Goal: Transaction & Acquisition: Obtain resource

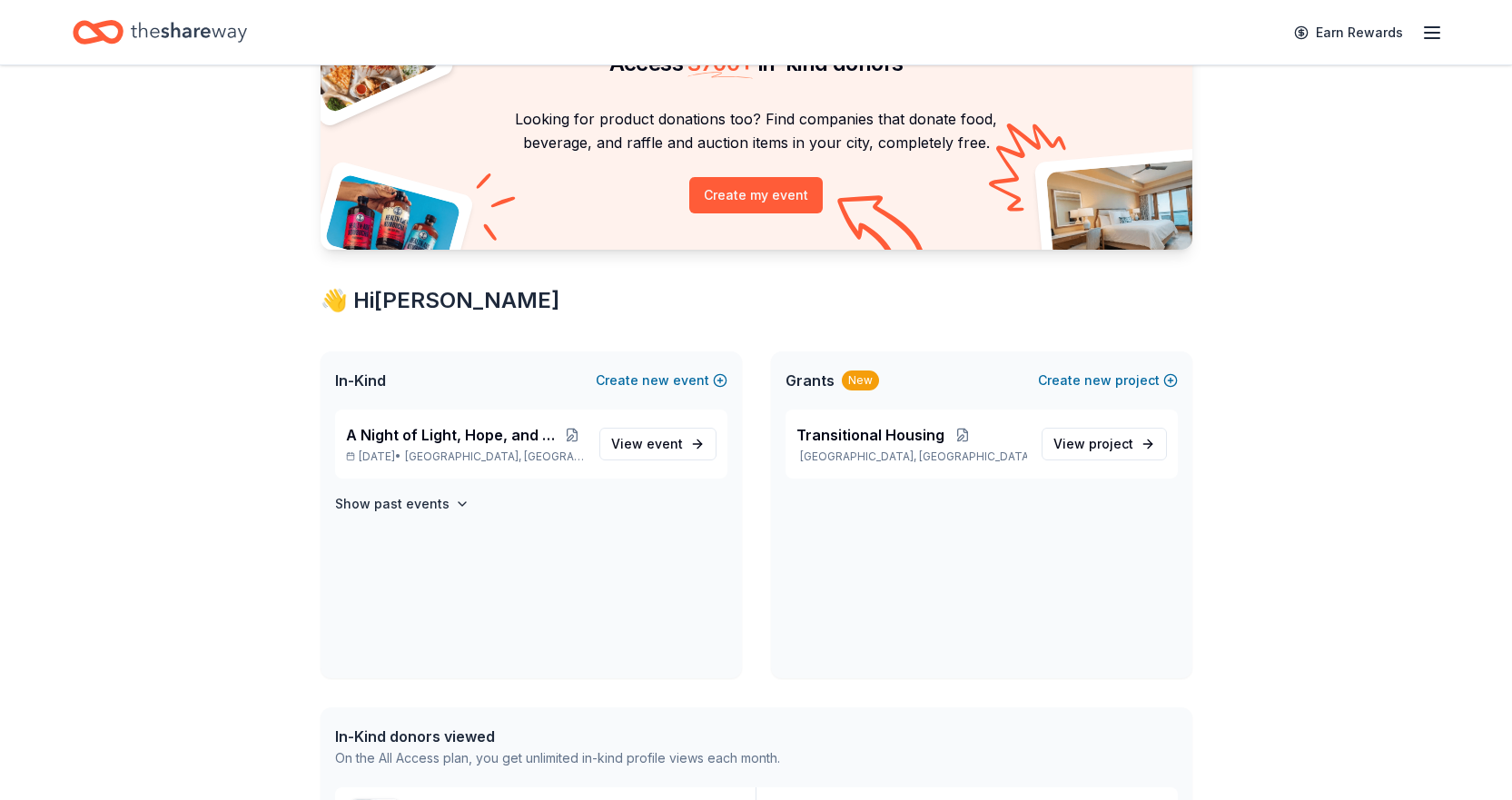
scroll to position [182, 0]
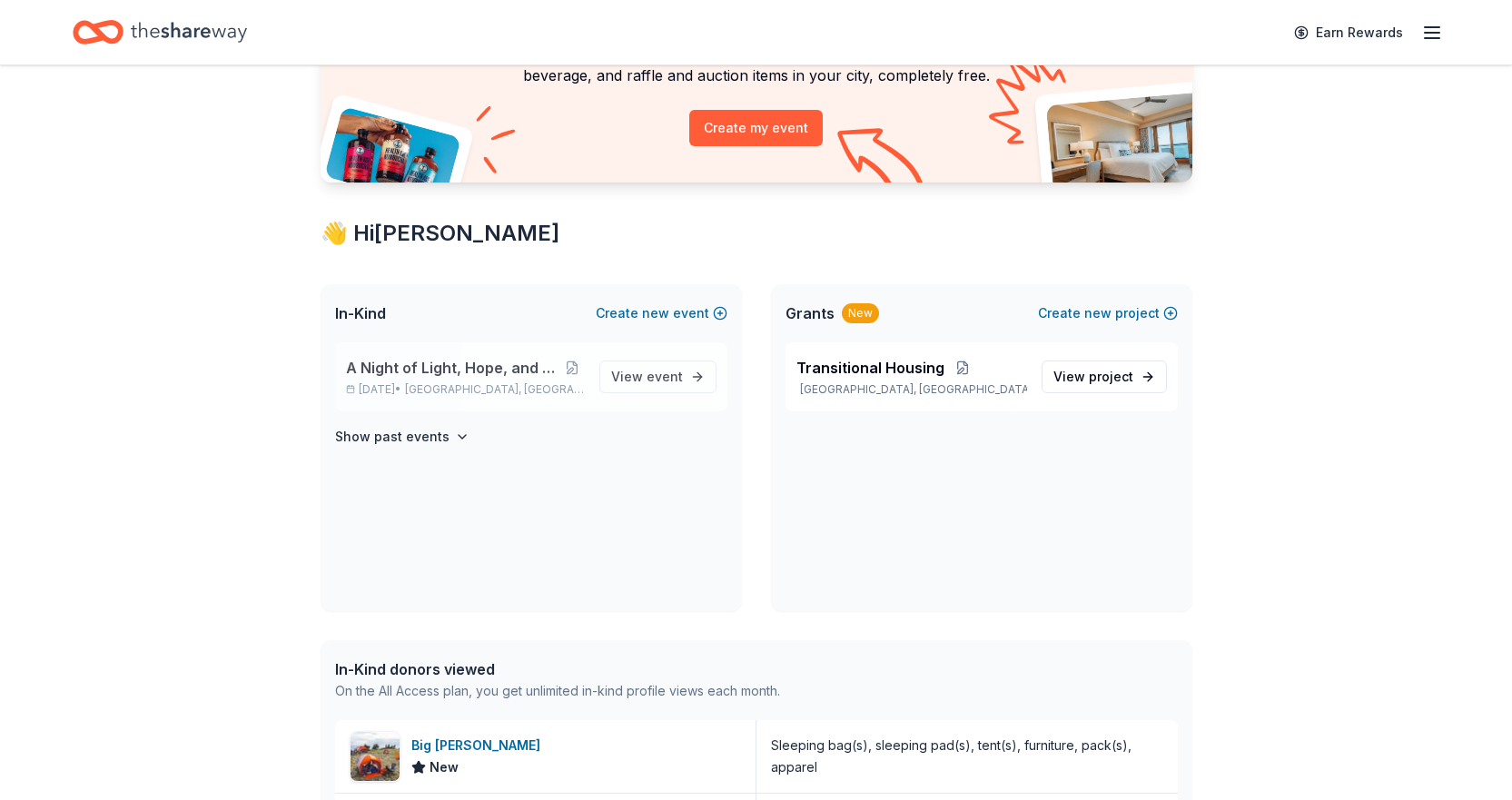
click at [547, 367] on span "A Night of Light, Hope, and Legacy Gala 2026" at bounding box center [454, 367] width 215 height 22
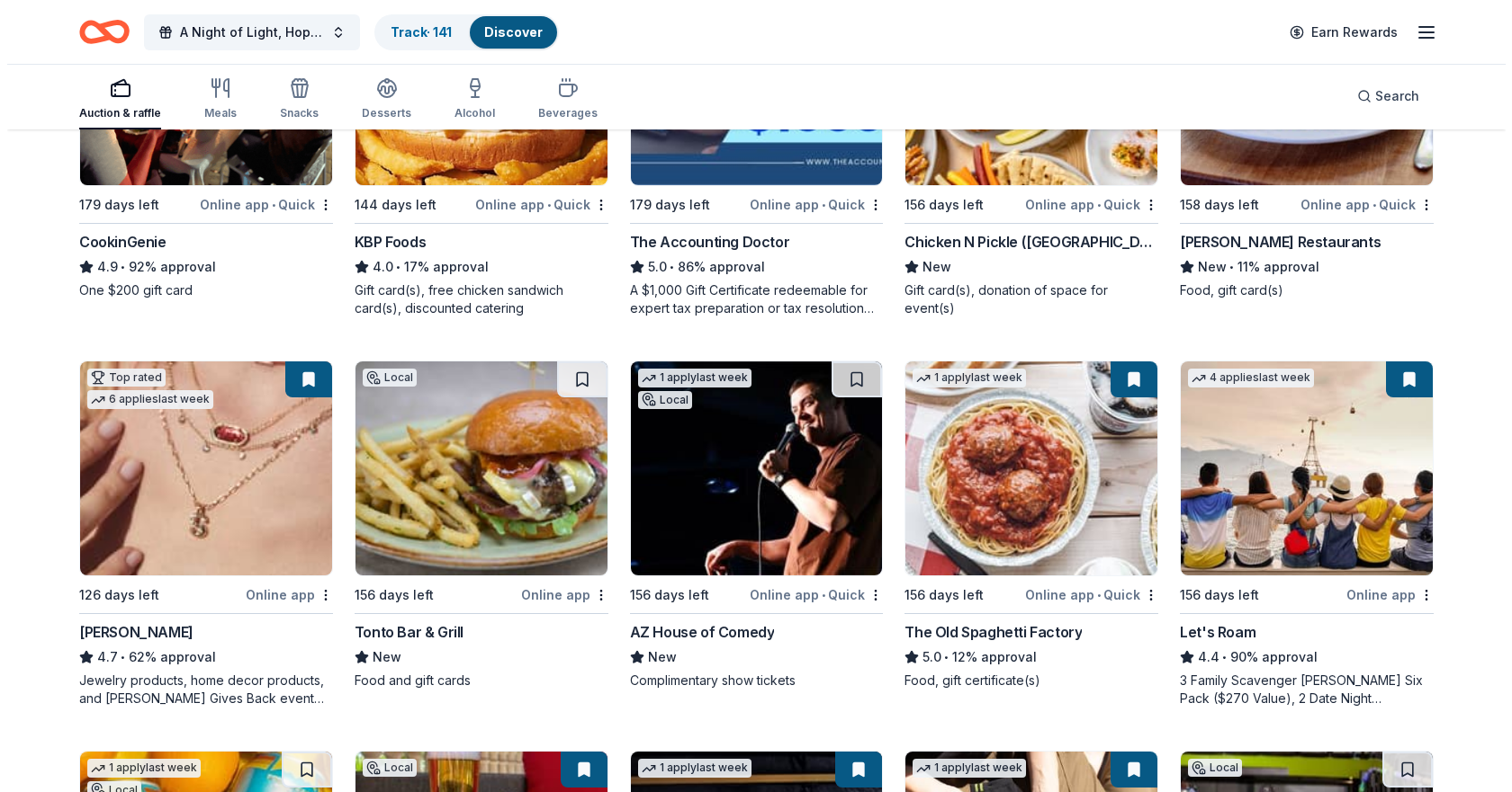
scroll to position [719, 0]
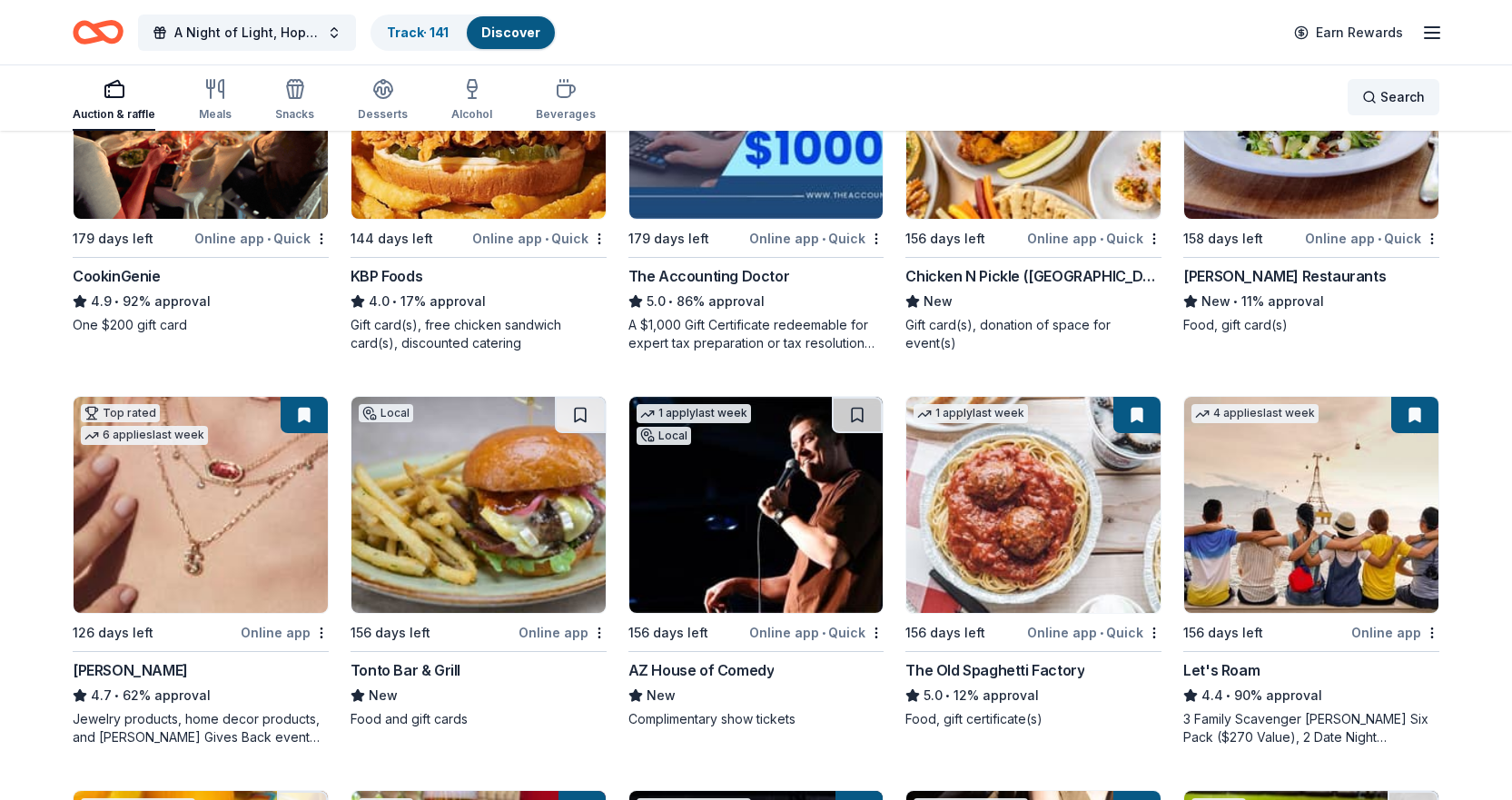
click at [1391, 91] on span "Search" at bounding box center [1402, 97] width 44 height 22
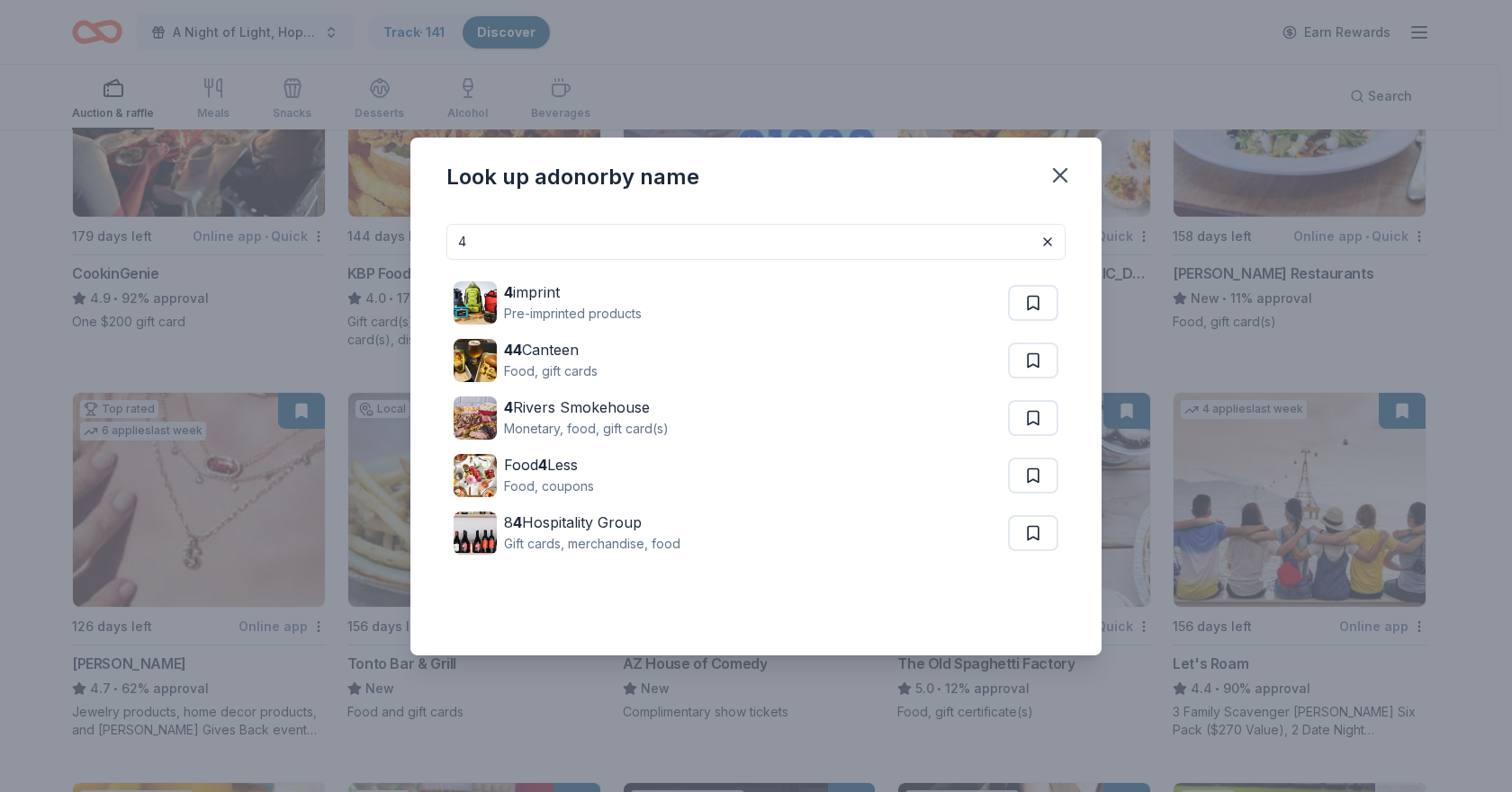
drag, startPoint x: 885, startPoint y: 226, endPoint x: 361, endPoint y: 236, distance: 524.1
click at [361, 236] on div "Look up a donor by name 4 4 imprint Pre-imprinted products 44 Canteen Food, gif…" at bounding box center [756, 396] width 1512 height 792
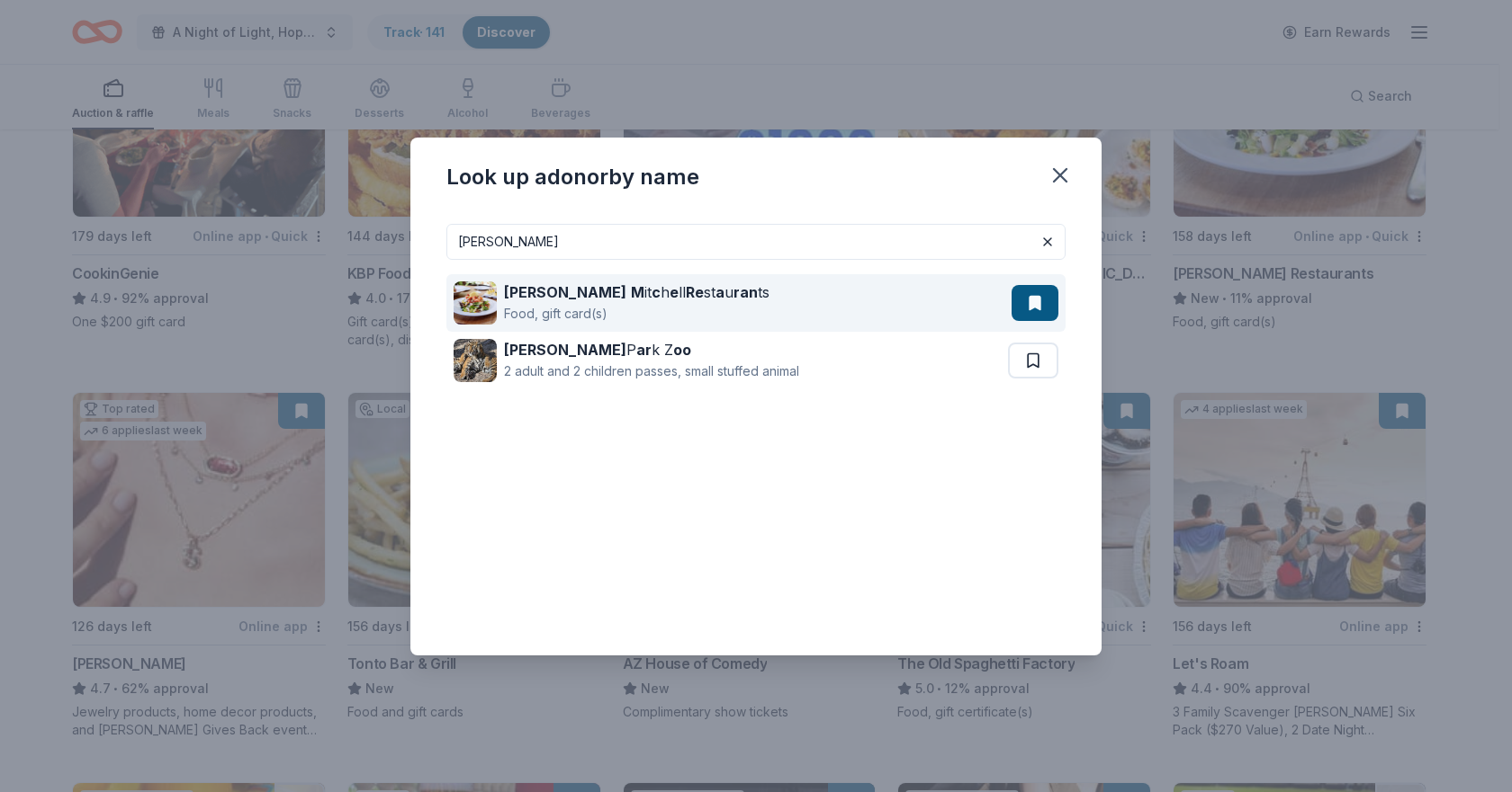
type input "[PERSON_NAME]"
click at [527, 281] on div "Cameron M it c h e ll Re st a u ran ts" at bounding box center [637, 292] width 266 height 21
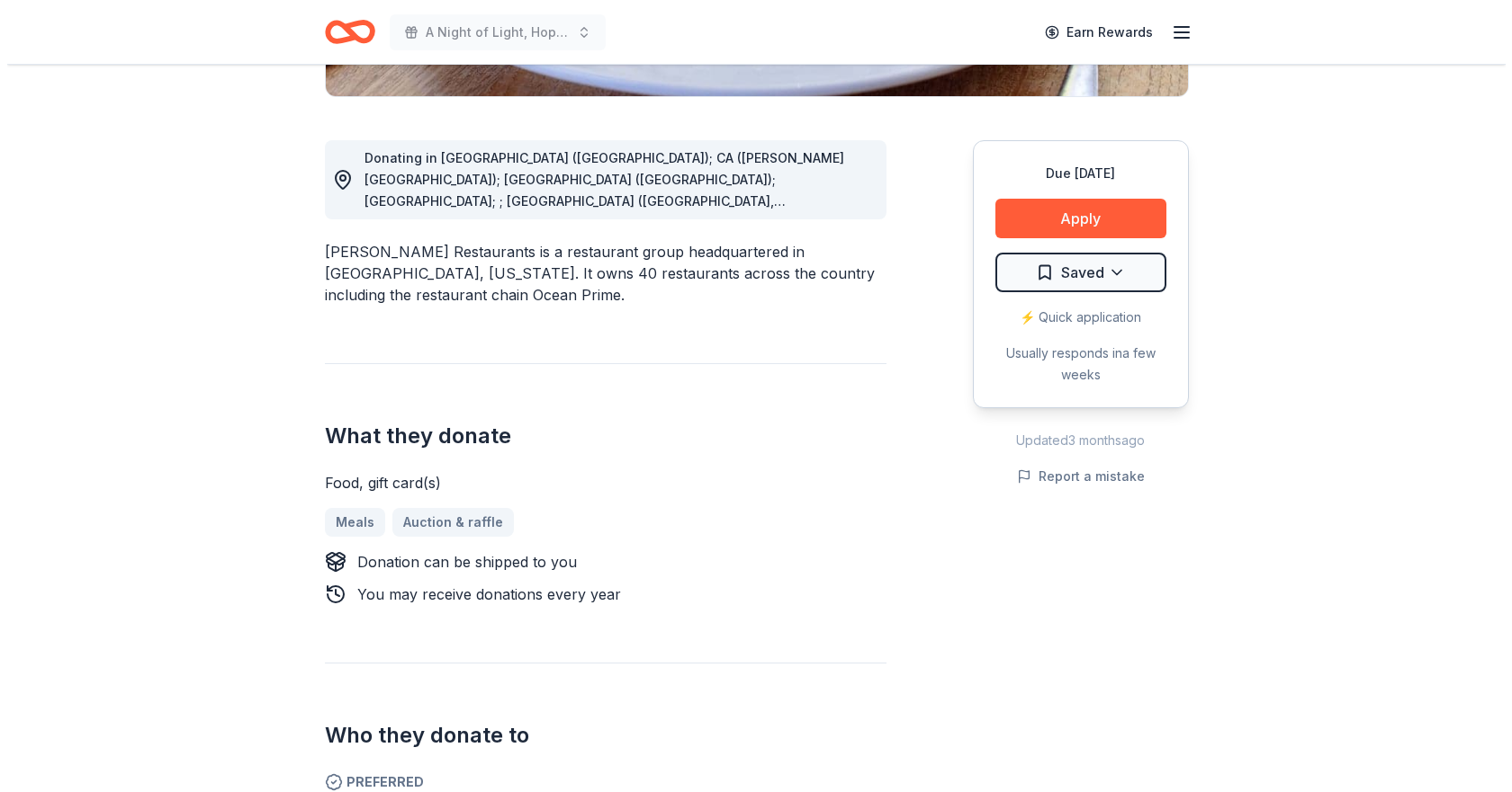
scroll to position [90, 0]
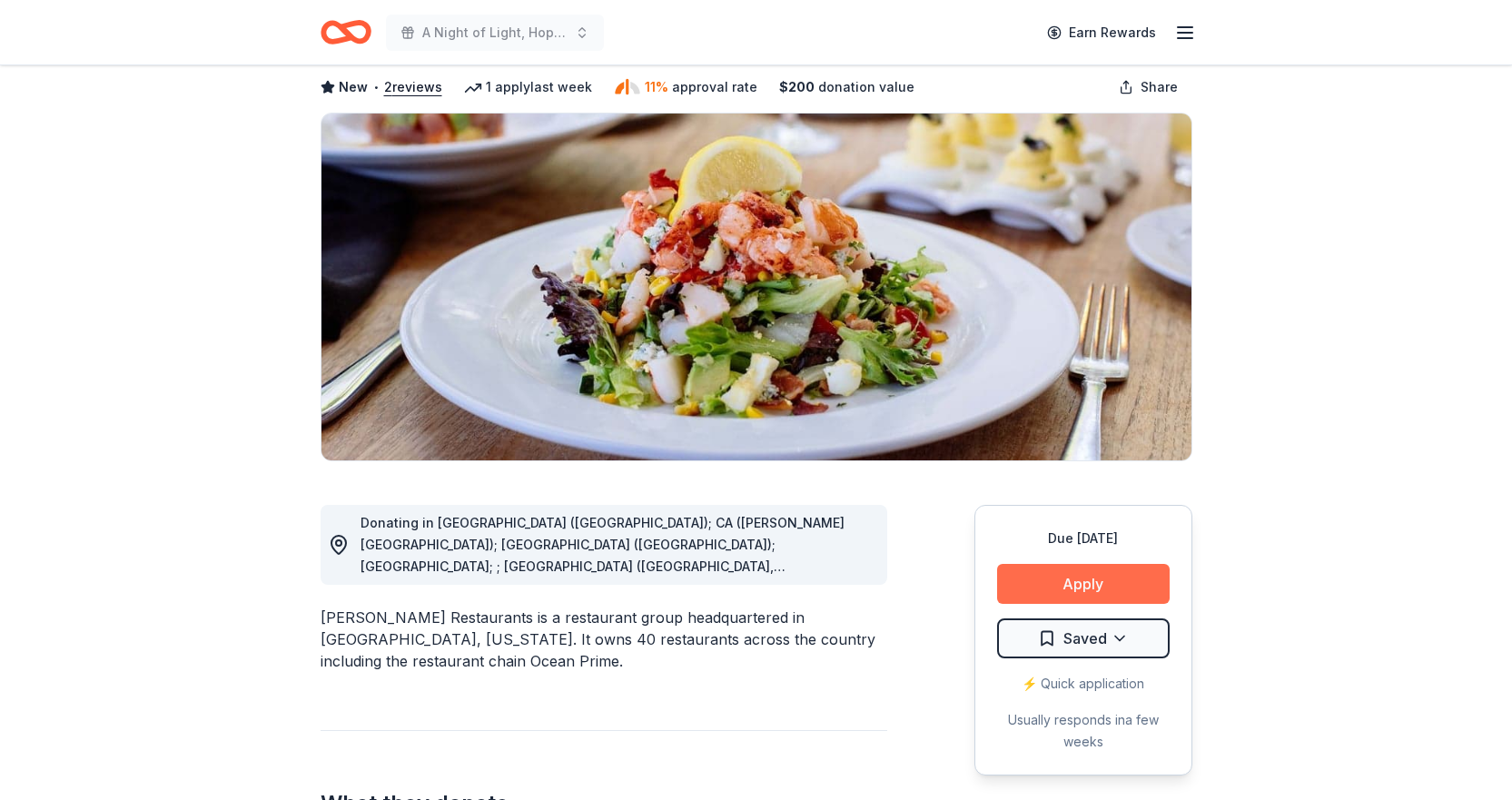
click at [1053, 586] on button "Apply" at bounding box center [1083, 584] width 172 height 40
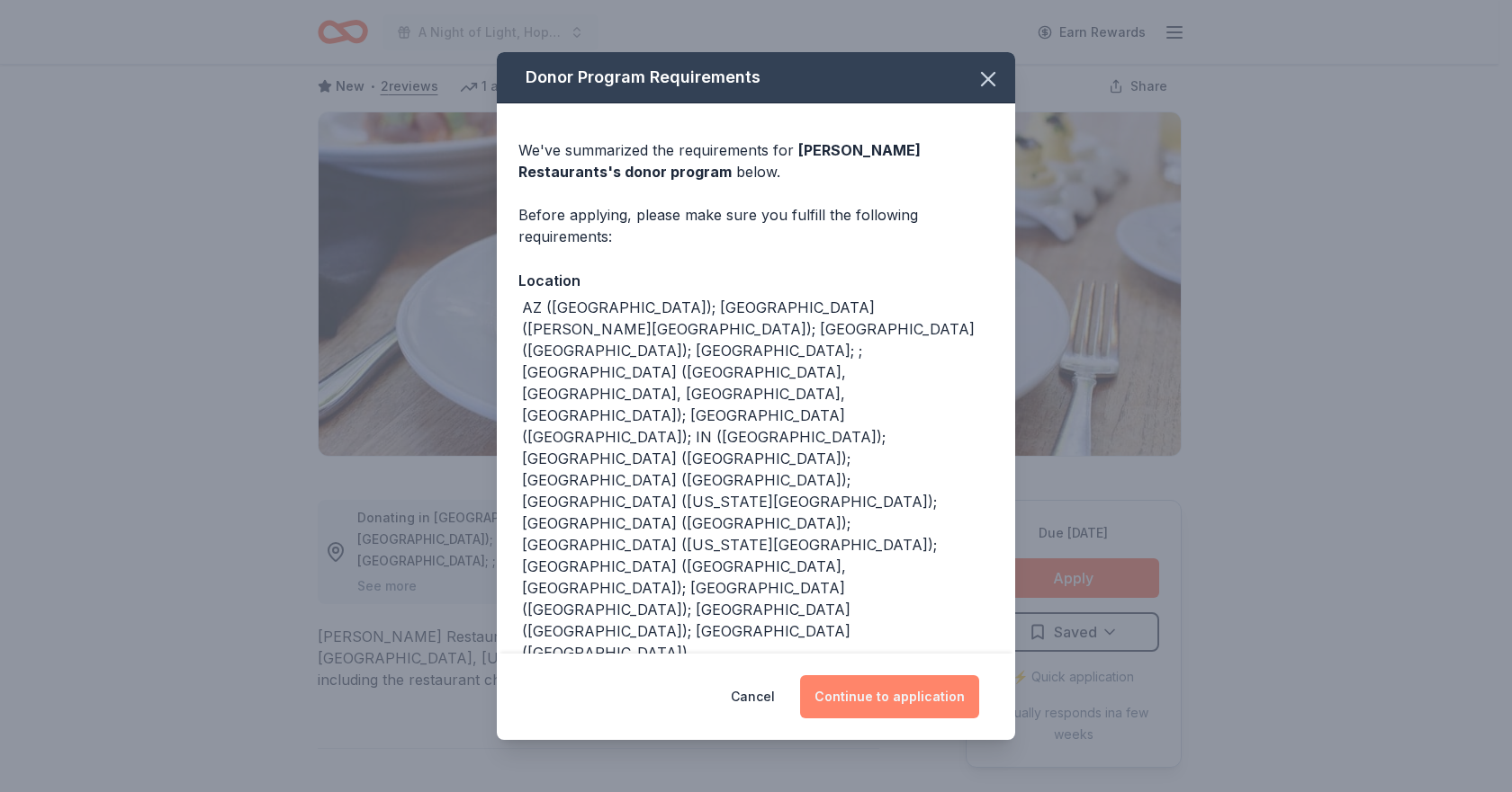
click at [899, 689] on button "Continue to application" at bounding box center [889, 697] width 179 height 43
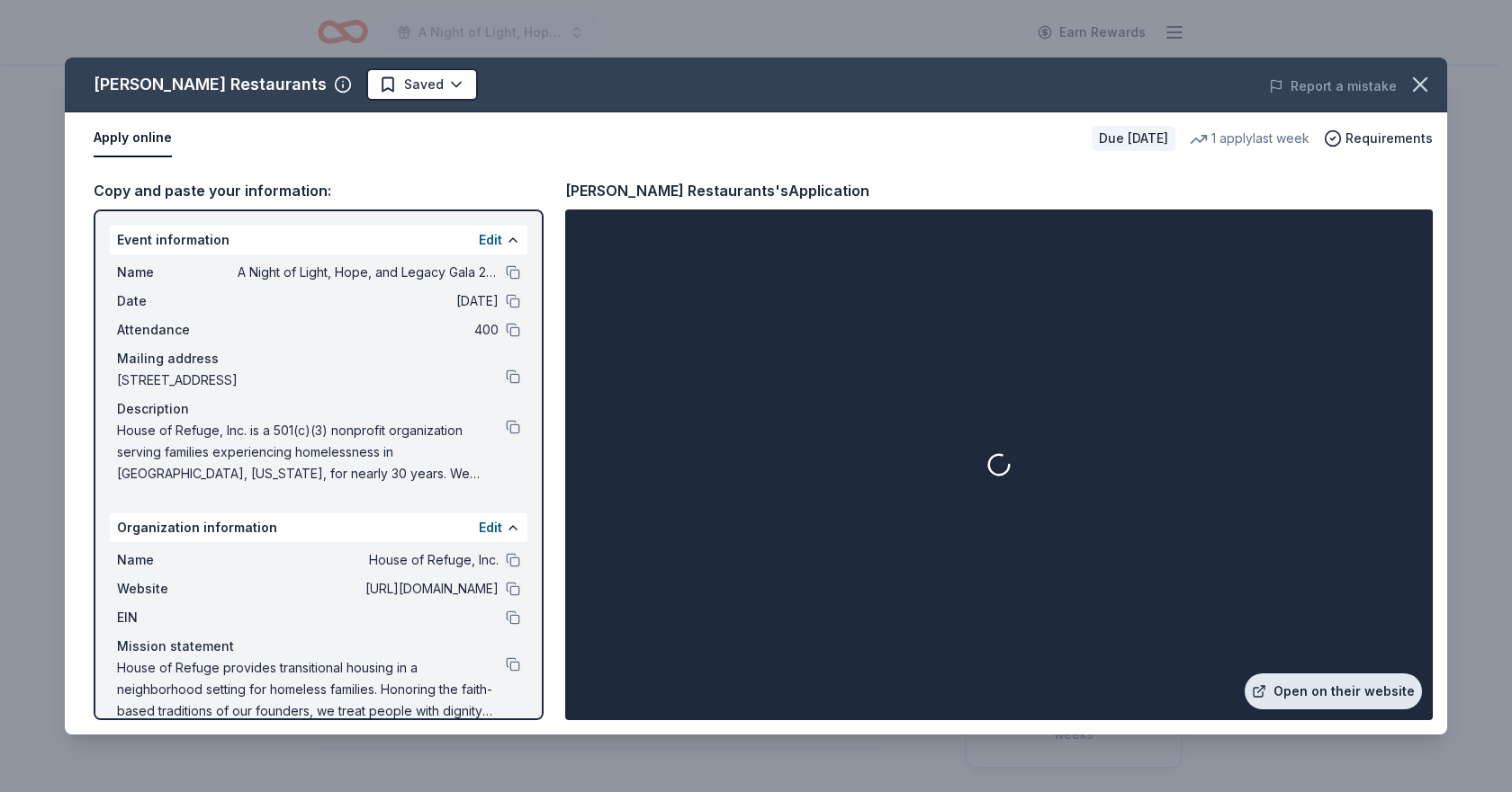
click at [1289, 681] on link "Open on their website" at bounding box center [1333, 691] width 177 height 36
